Goal: Task Accomplishment & Management: Manage account settings

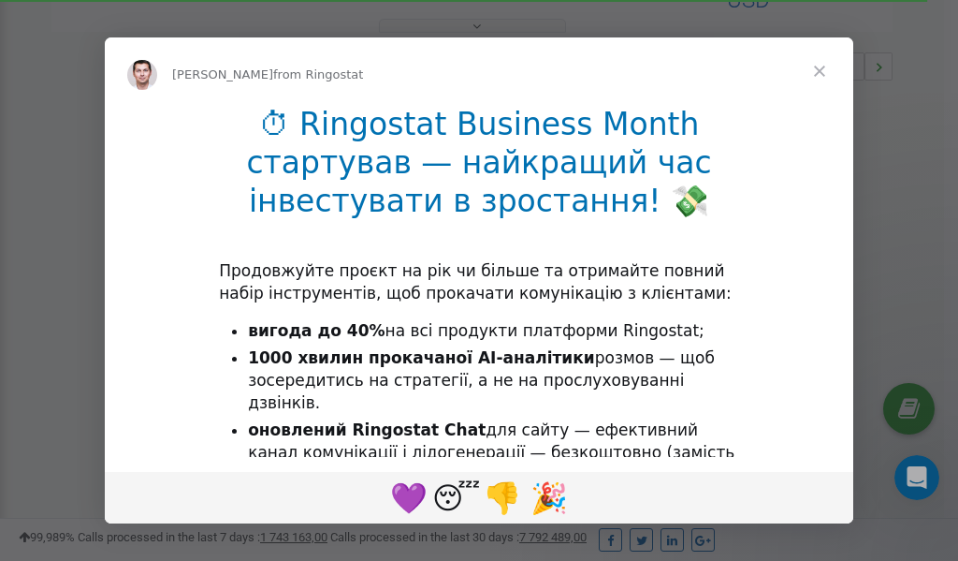
click at [823, 69] on span "Close" at bounding box center [819, 70] width 67 height 67
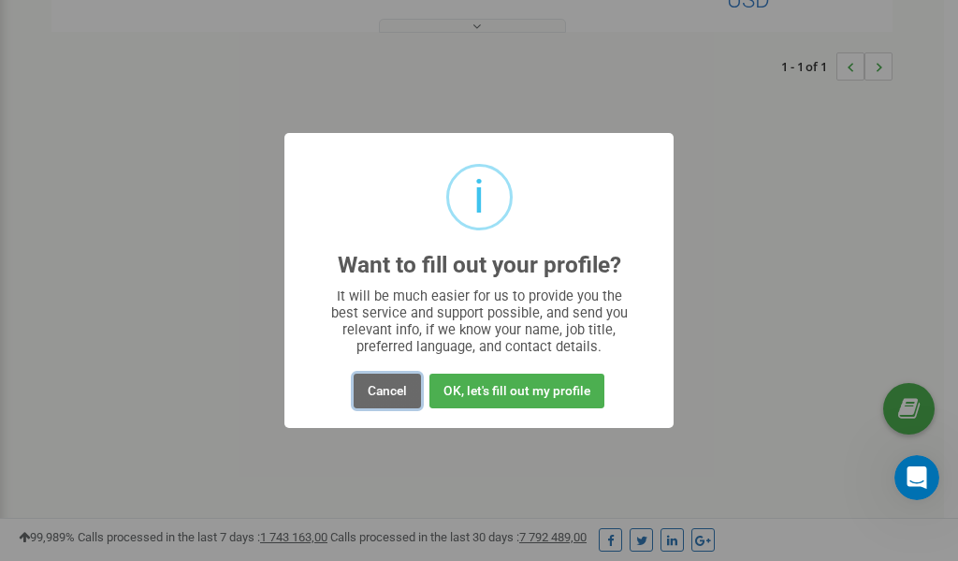
click at [390, 391] on button "Cancel" at bounding box center [387, 390] width 67 height 35
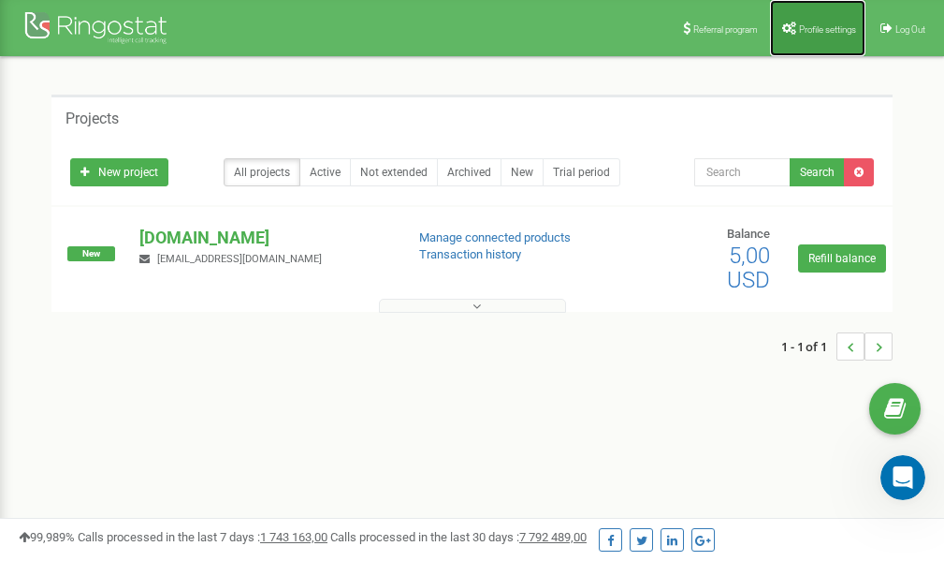
click at [821, 29] on span "Profile settings" at bounding box center [827, 29] width 57 height 10
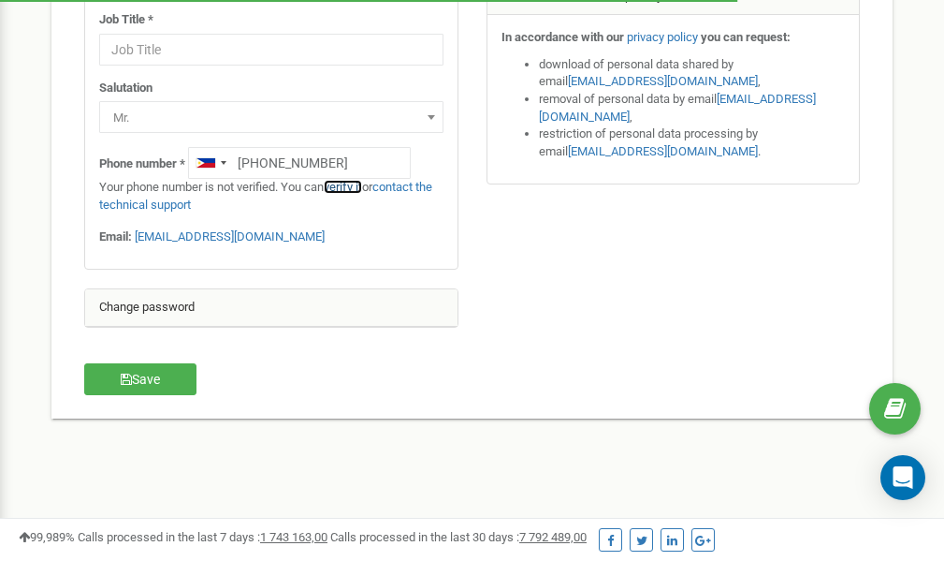
click at [351, 187] on link "verify it" at bounding box center [343, 187] width 38 height 14
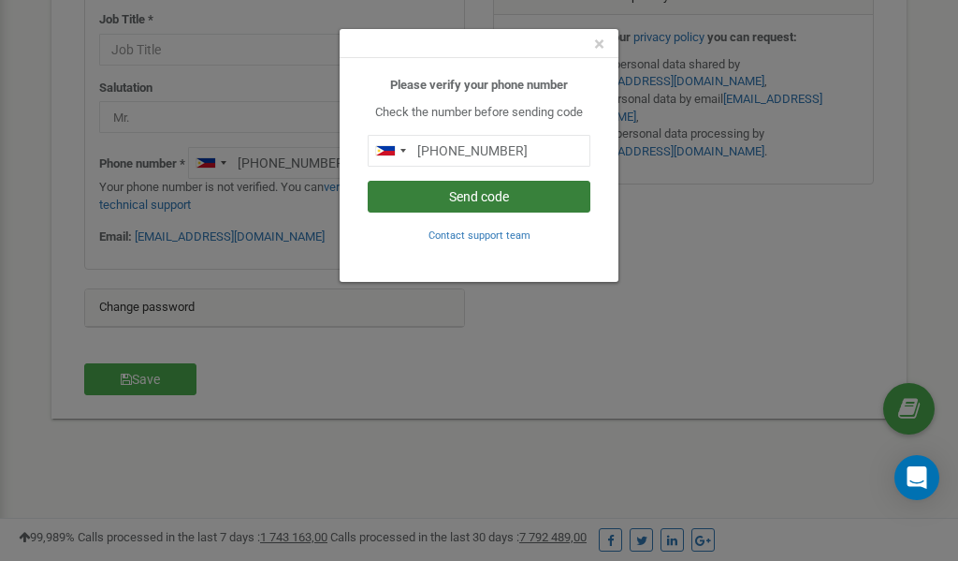
click at [491, 198] on button "Send code" at bounding box center [479, 197] width 223 height 32
